Goal: Task Accomplishment & Management: Complete application form

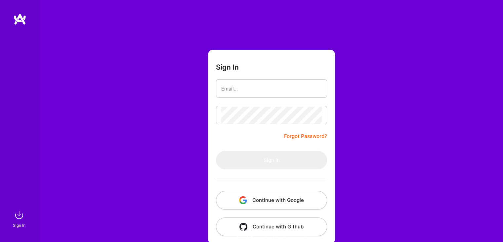
drag, startPoint x: 454, startPoint y: 69, endPoint x: 433, endPoint y: 79, distance: 23.8
click at [454, 69] on div "Sign In Forgot Password? Sign In Continue with Google Continue with Github" at bounding box center [272, 124] width 464 height 248
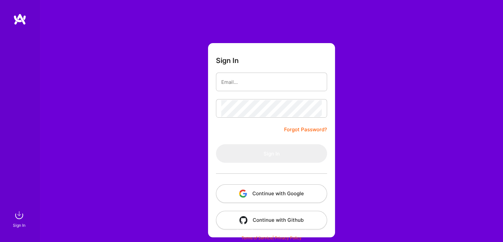
scroll to position [7, 0]
click at [468, 70] on div "Sign In Forgot Password? Sign In Continue with Google Continue with Github" at bounding box center [272, 117] width 464 height 248
click at [253, 83] on input "email" at bounding box center [271, 81] width 101 height 17
drag, startPoint x: 396, startPoint y: 73, endPoint x: 324, endPoint y: 195, distance: 141.5
click at [396, 74] on div "Sign In Forgot Password? Sign In Continue with Google Continue with Github" at bounding box center [272, 117] width 464 height 248
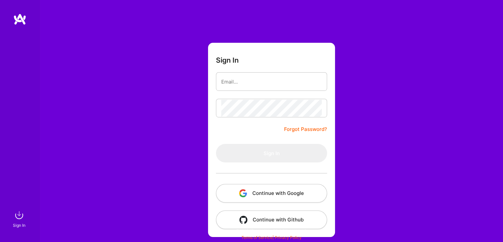
click at [278, 194] on button "Continue with Google" at bounding box center [271, 193] width 111 height 19
click at [177, 186] on div "Sign In Forgot Password? Sign In Continue with Google Continue with Github" at bounding box center [272, 117] width 464 height 248
click at [357, 180] on div "Sign In Forgot Password? Sign In Continue with Google Continue with Github" at bounding box center [272, 117] width 464 height 248
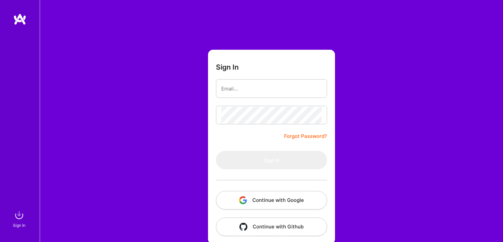
scroll to position [7, 0]
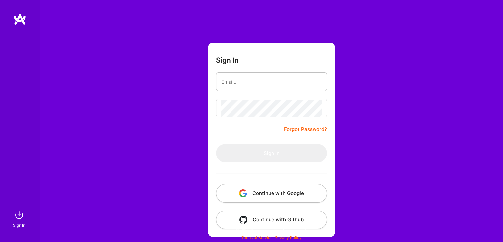
click at [279, 191] on button "Continue with Google" at bounding box center [271, 193] width 111 height 19
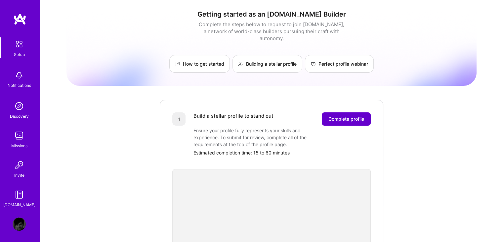
click at [344, 115] on span "Complete profile" at bounding box center [347, 118] width 36 height 7
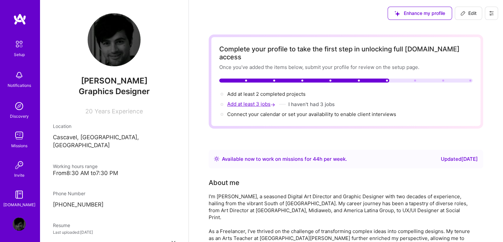
click at [255, 101] on span "Add at least 3 jobs →" at bounding box center [251, 104] width 49 height 6
select select "BR"
select select "Right Now"
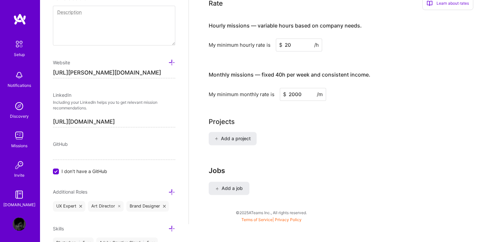
scroll to position [462, 0]
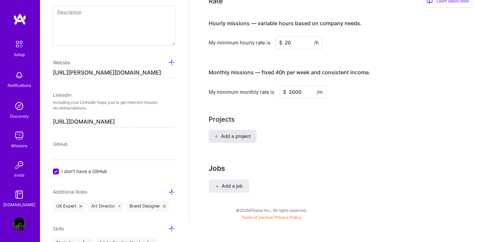
click at [245, 133] on span "Add a project" at bounding box center [233, 136] width 36 height 7
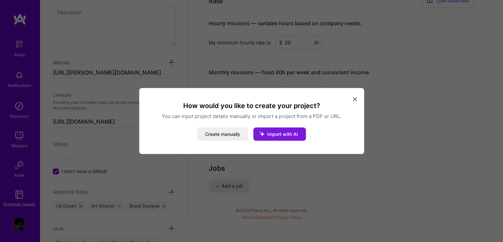
click at [266, 133] on icon "modal" at bounding box center [261, 133] width 17 height 17
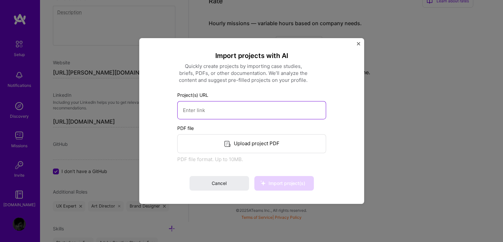
click at [230, 111] on input at bounding box center [251, 110] width 149 height 18
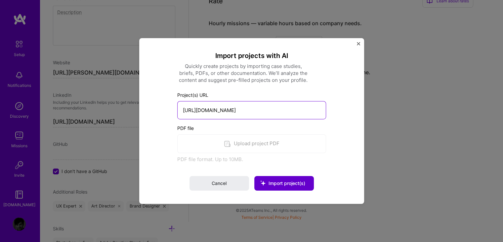
type input "http://www.voceviajando.com.br/"
click at [274, 182] on span "Import project(s)" at bounding box center [287, 183] width 37 height 6
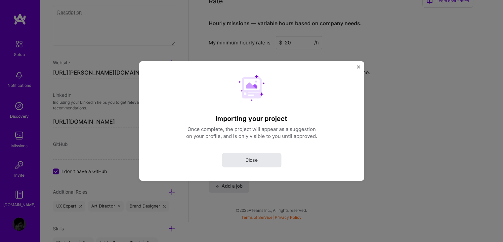
click at [261, 162] on button "Close" at bounding box center [252, 160] width 60 height 15
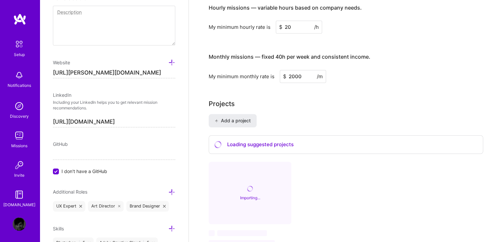
scroll to position [561, 0]
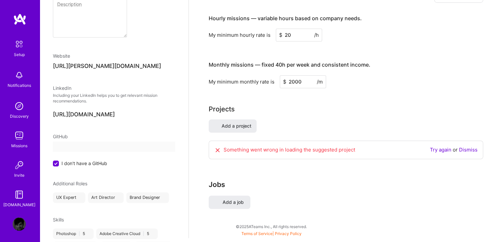
select select "BR"
select select "Right Now"
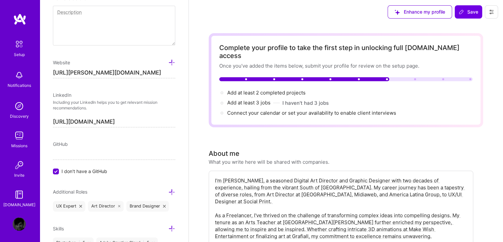
scroll to position [0, 0]
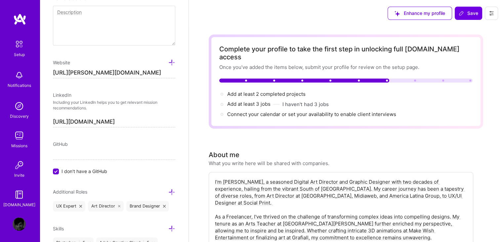
drag, startPoint x: 339, startPoint y: 169, endPoint x: 336, endPoint y: 163, distance: 6.5
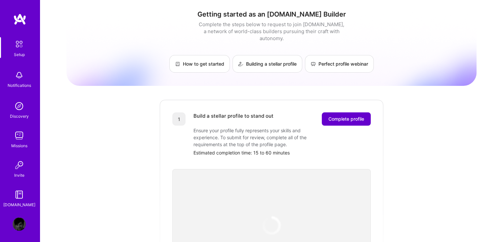
click at [357, 115] on span "Complete profile" at bounding box center [347, 118] width 36 height 7
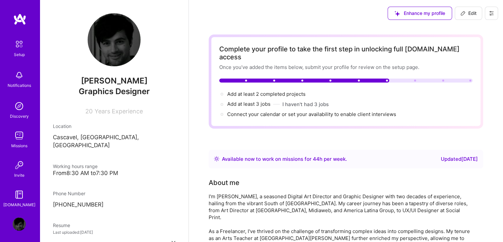
scroll to position [116, 0]
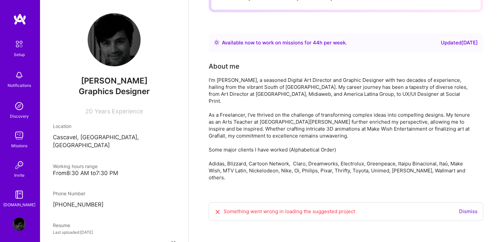
click at [470, 208] on link "Dismiss" at bounding box center [468, 211] width 19 height 6
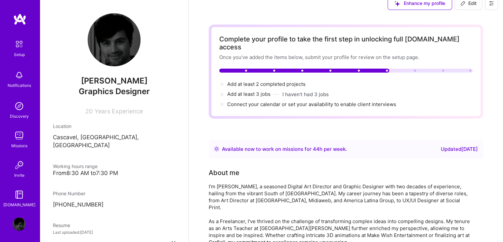
scroll to position [0, 0]
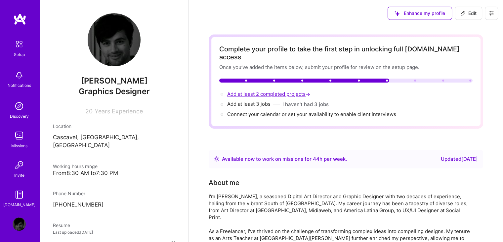
click at [261, 91] on span "Add at least 2 completed projects →" at bounding box center [269, 94] width 84 height 6
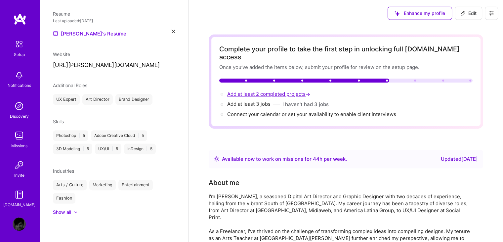
select select "BR"
select select "Right Now"
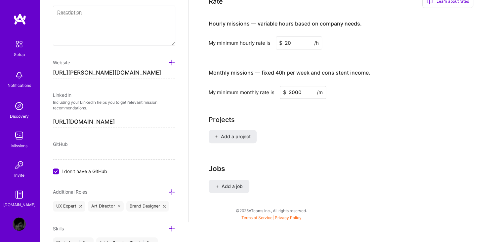
scroll to position [462, 0]
click at [242, 133] on span "Add a project" at bounding box center [233, 136] width 36 height 7
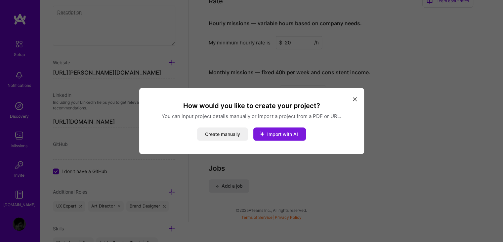
click at [290, 135] on span "Import with AI" at bounding box center [282, 134] width 31 height 6
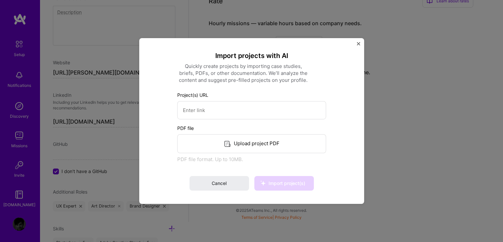
click at [258, 139] on div "Upload project PDF" at bounding box center [251, 143] width 149 height 19
click at [247, 107] on input at bounding box center [251, 110] width 149 height 18
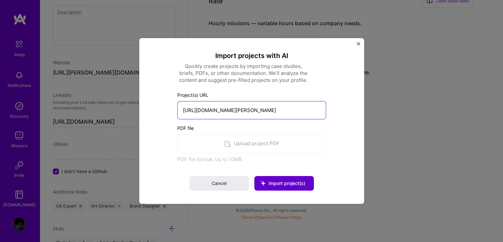
type input "http://www.carlos.art.br"
click at [276, 181] on span "Import project(s)" at bounding box center [287, 183] width 37 height 6
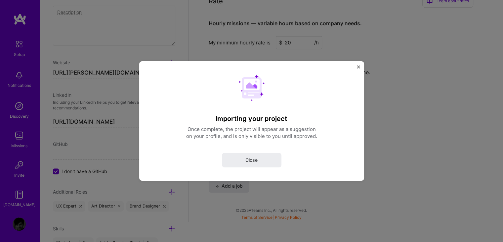
click at [260, 162] on button "Close" at bounding box center [252, 160] width 60 height 15
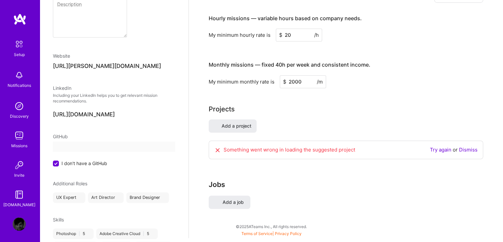
scroll to position [52, 0]
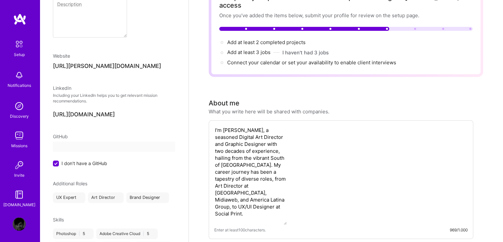
select select "BR"
select select "Right Now"
